Goal: Task Accomplishment & Management: Manage account settings

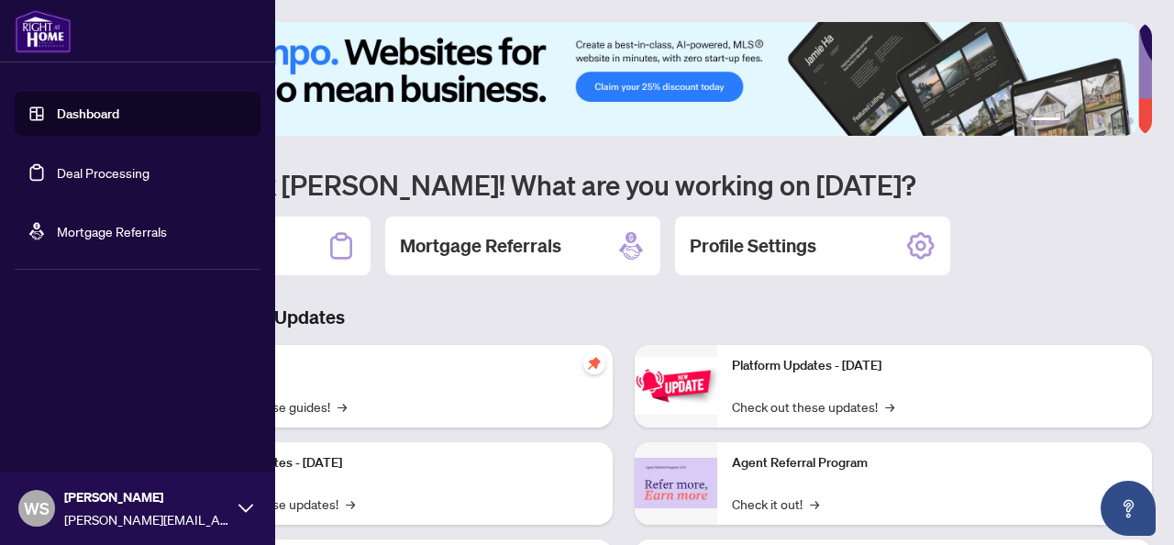
click at [119, 113] on link "Dashboard" at bounding box center [88, 113] width 62 height 17
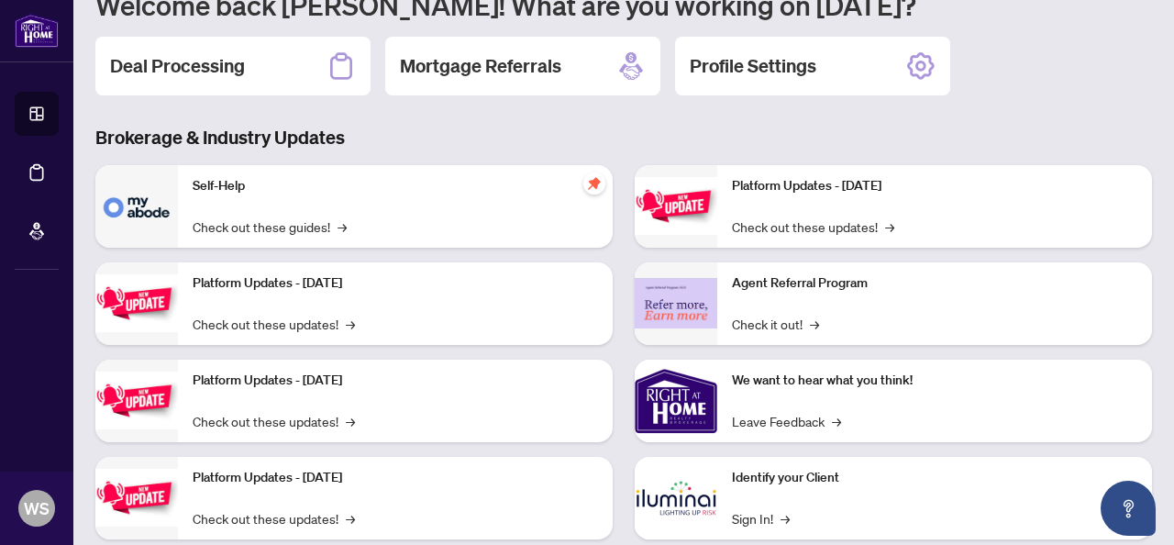
scroll to position [183, 0]
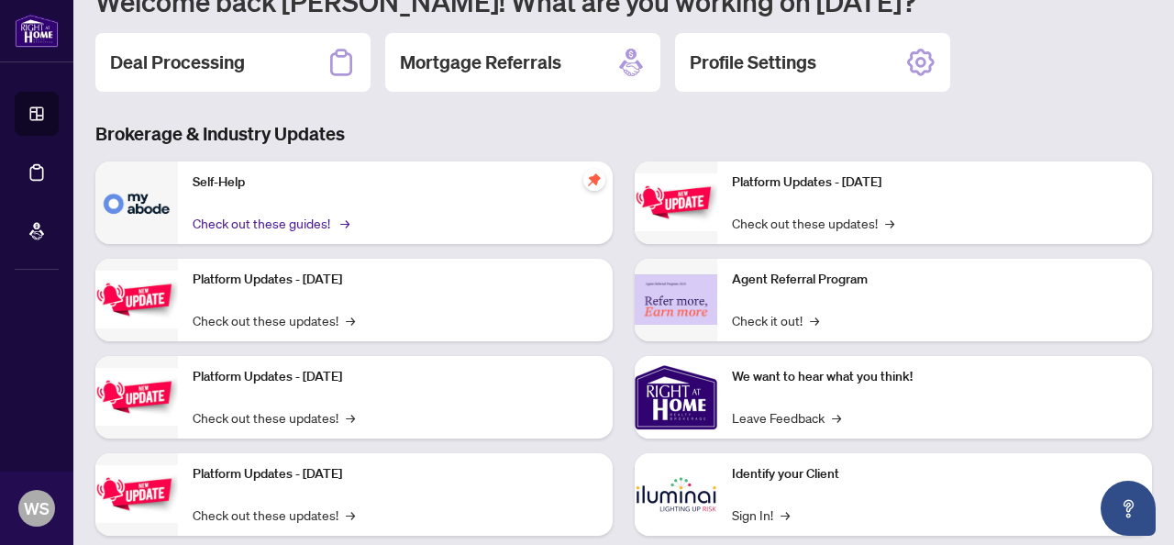
click at [337, 222] on link "Check out these guides! →" at bounding box center [270, 223] width 154 height 20
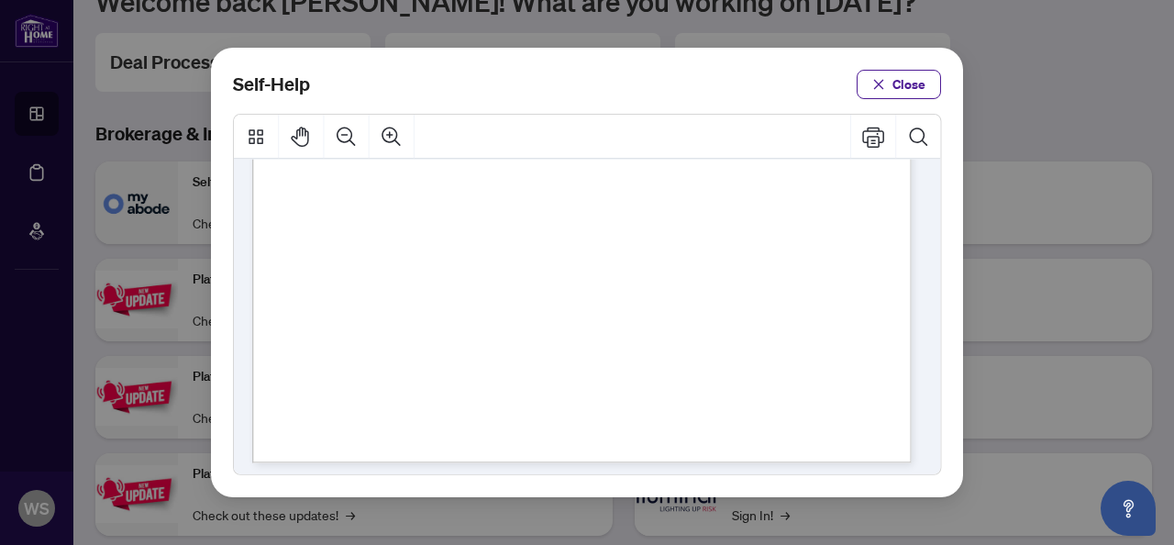
scroll to position [1441, 0]
click at [918, 74] on span "Close" at bounding box center [908, 84] width 33 height 29
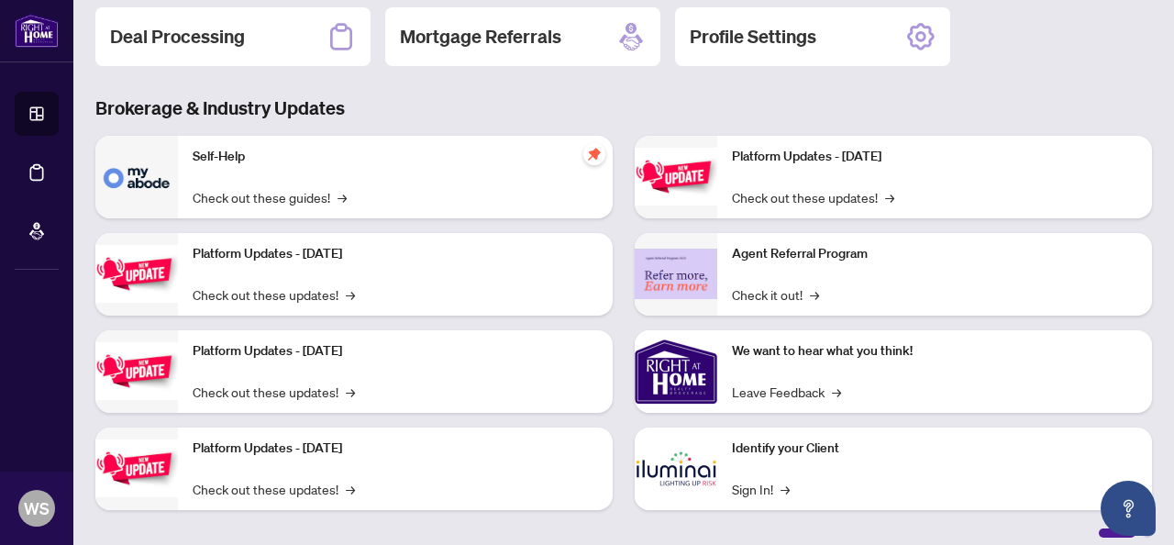
scroll to position [222, 0]
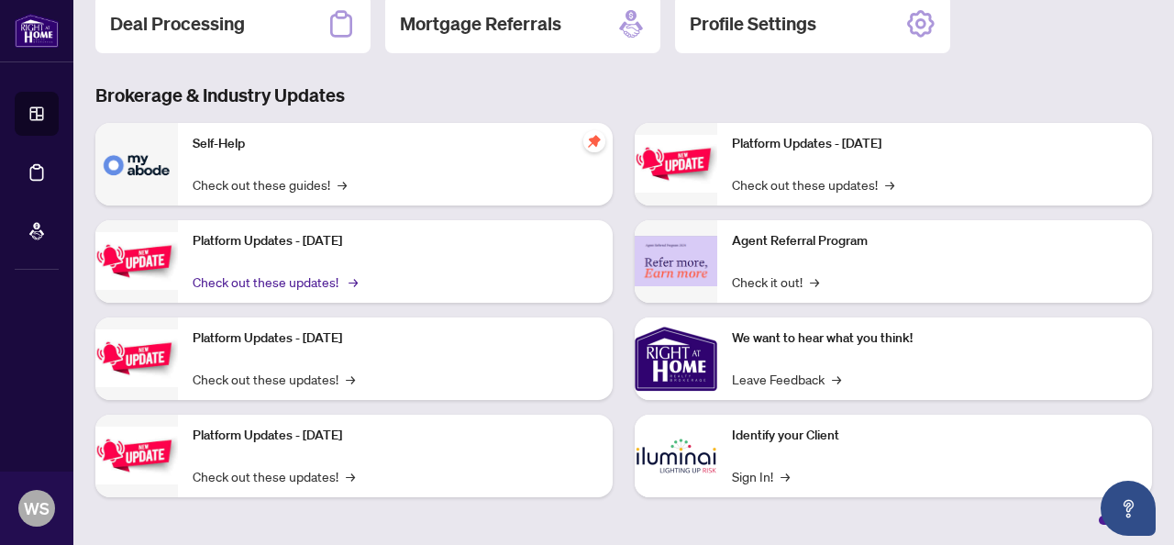
click at [340, 273] on link "Check out these updates! →" at bounding box center [274, 281] width 162 height 20
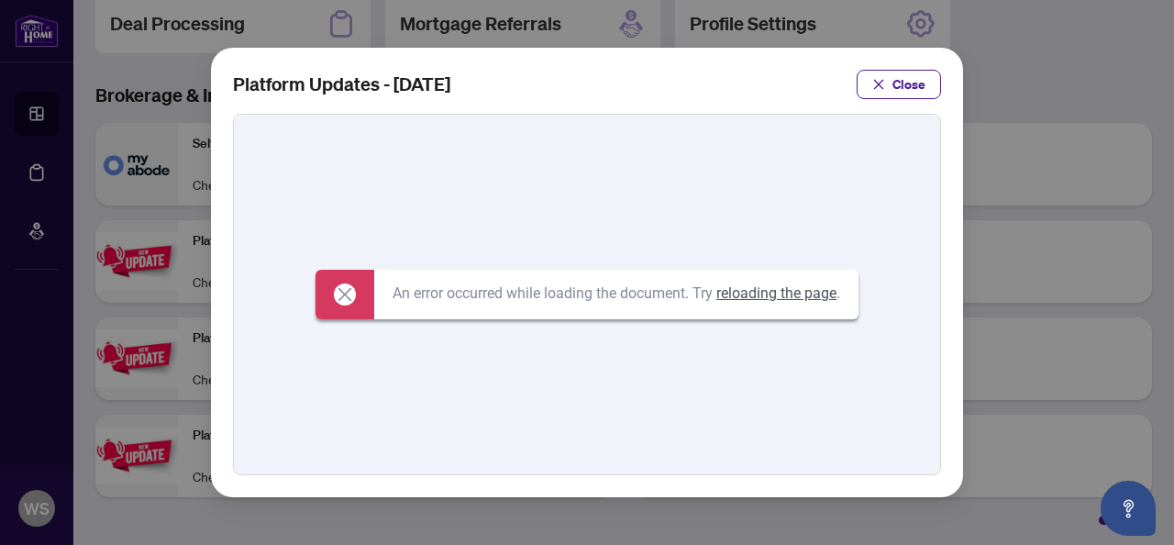
click at [791, 287] on link "reloading the page" at bounding box center [776, 292] width 120 height 17
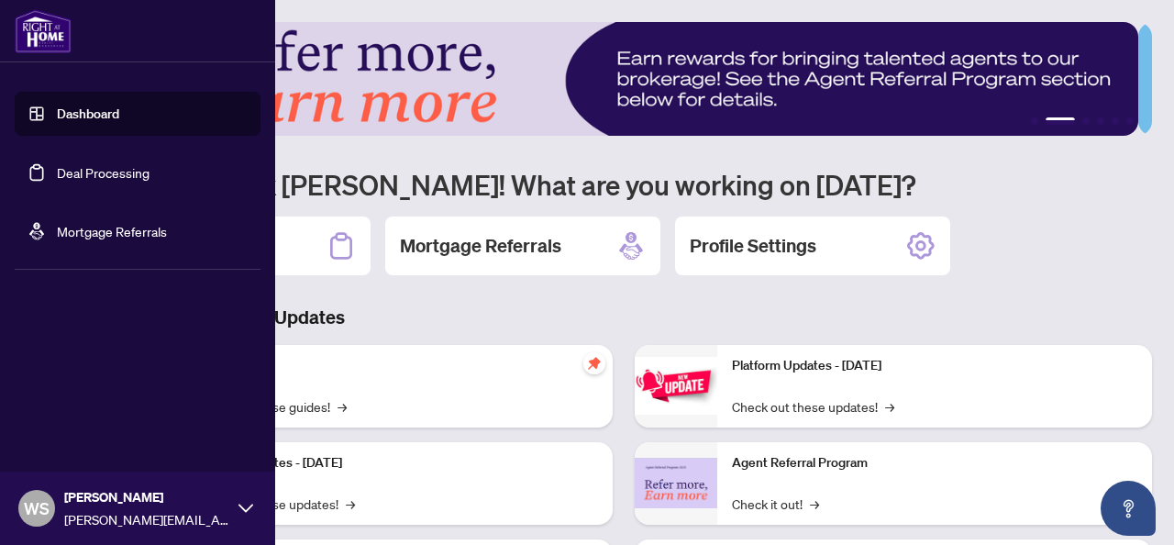
click at [246, 501] on icon at bounding box center [245, 508] width 15 height 15
click at [110, 120] on link "Dashboard" at bounding box center [88, 113] width 62 height 17
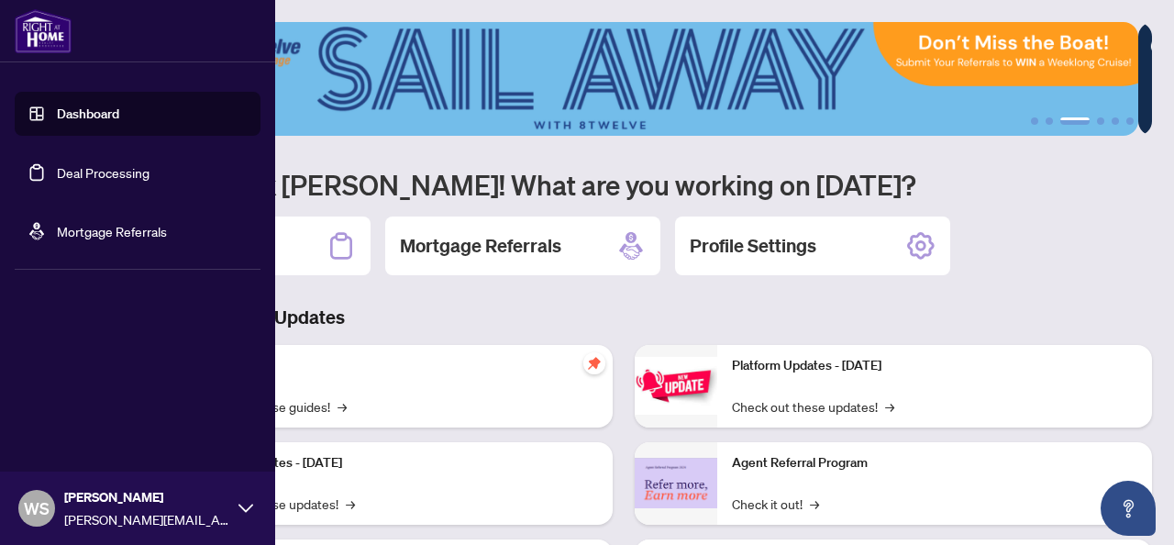
click at [242, 506] on icon at bounding box center [245, 507] width 15 height 8
click at [88, 395] on span "Logout" at bounding box center [73, 398] width 41 height 29
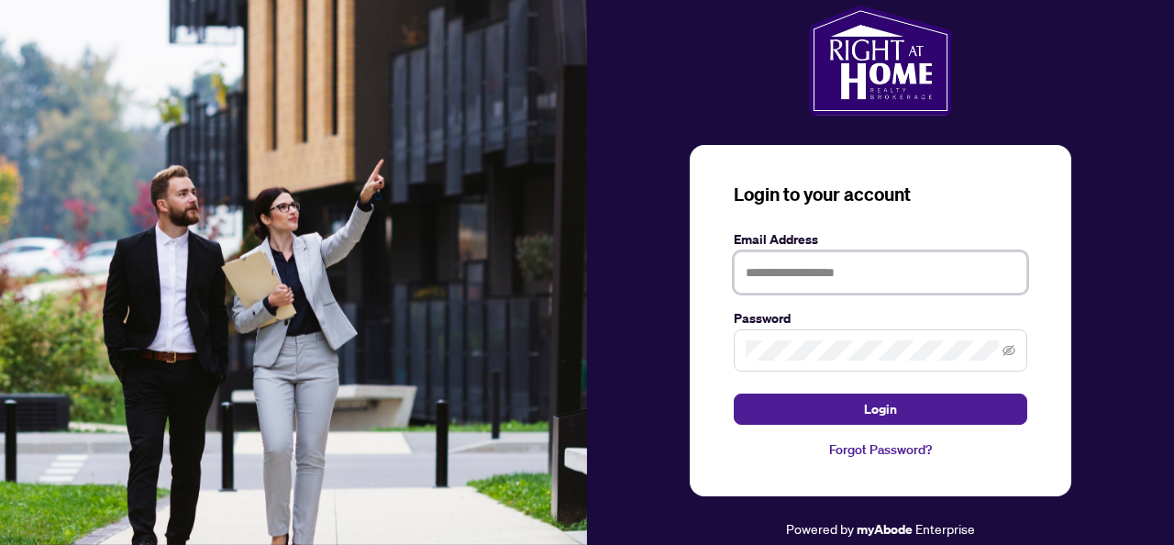
type input "**********"
